Goal: Navigation & Orientation: Find specific page/section

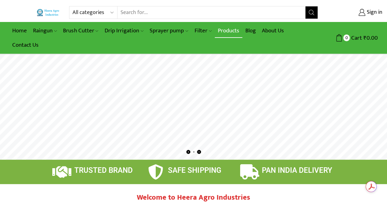
click at [219, 29] on link "Products" at bounding box center [229, 31] width 28 height 14
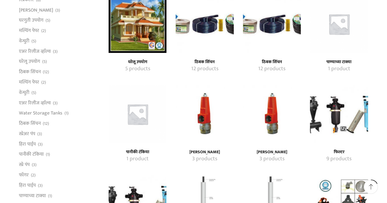
scroll to position [306, 0]
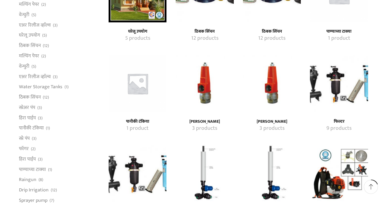
click at [210, 119] on h4 "[PERSON_NAME]" at bounding box center [204, 121] width 44 height 5
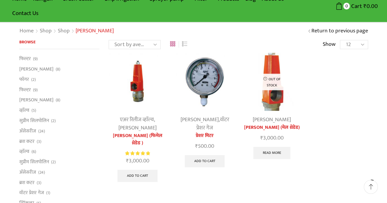
scroll to position [61, 0]
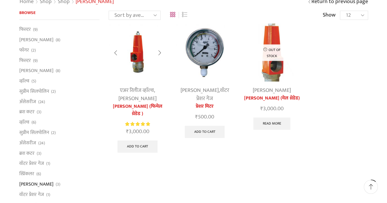
click at [145, 102] on link "[PERSON_NAME]" at bounding box center [137, 98] width 38 height 9
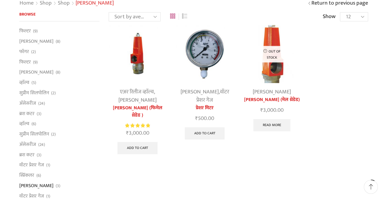
scroll to position [61, 0]
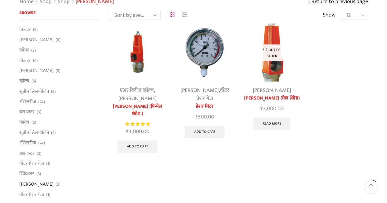
click at [145, 102] on link "[PERSON_NAME]" at bounding box center [137, 98] width 38 height 9
